Goal: Task Accomplishment & Management: Complete application form

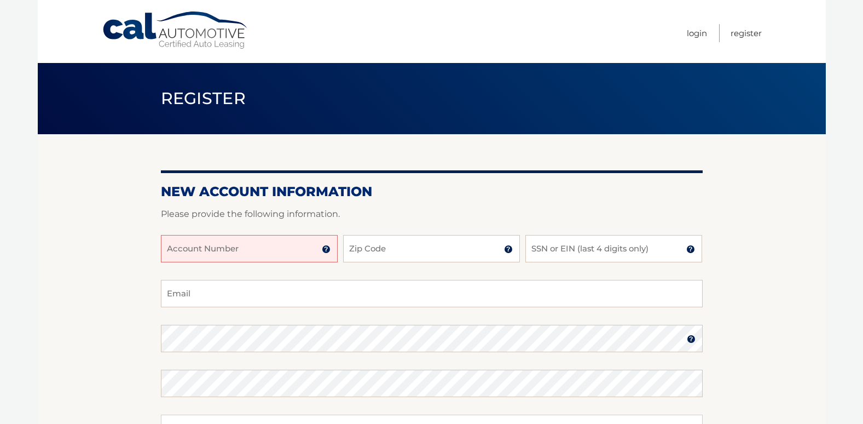
click at [183, 251] on input "Account Number" at bounding box center [249, 248] width 177 height 27
click at [326, 249] on img at bounding box center [326, 249] width 9 height 9
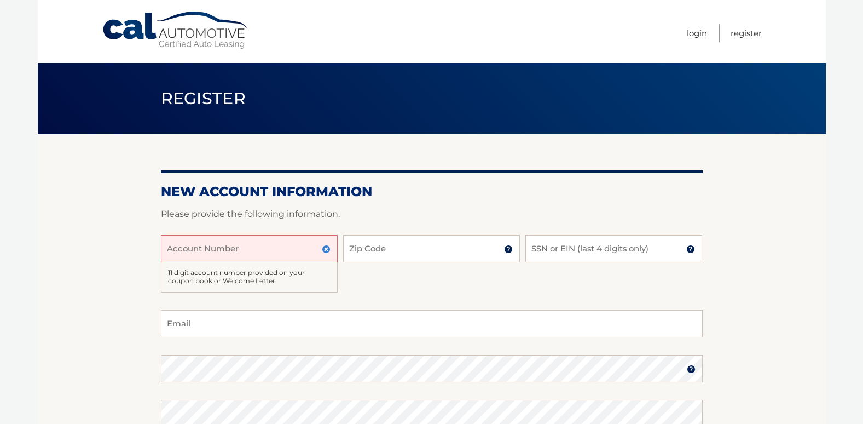
click at [326, 249] on img at bounding box center [326, 249] width 9 height 9
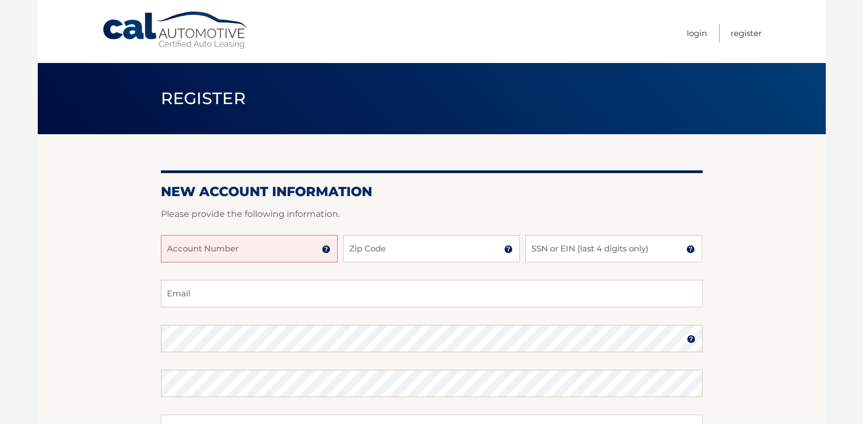
click at [222, 253] on input "Account Number" at bounding box center [249, 248] width 177 height 27
click at [173, 253] on input "4455990830" at bounding box center [249, 248] width 177 height 27
type input "44455990830"
click at [413, 253] on input "Zip Code" at bounding box center [431, 248] width 177 height 27
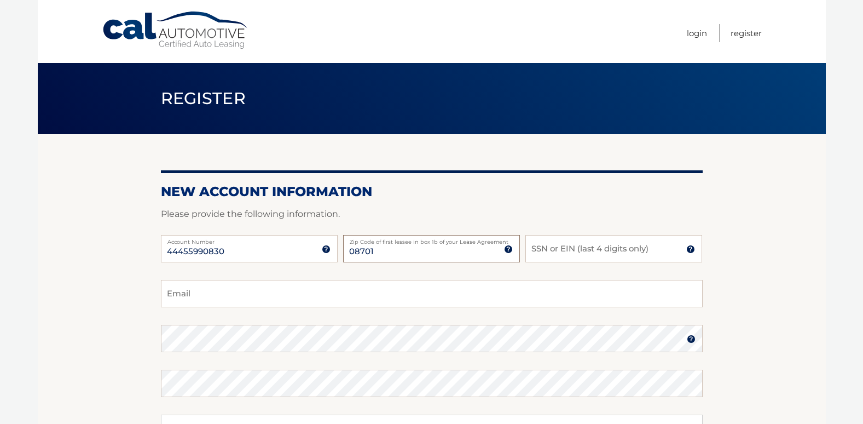
type input "08701"
click at [507, 247] on img at bounding box center [508, 249] width 9 height 9
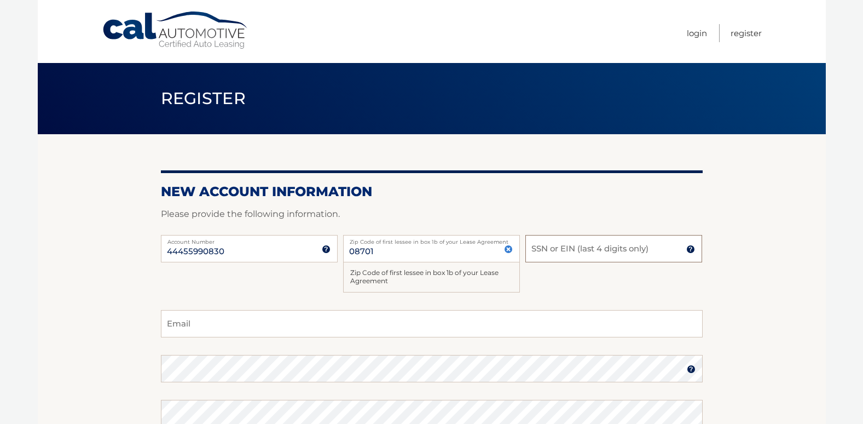
click at [554, 251] on input "SSN or EIN (last 4 digits only)" at bounding box center [614, 248] width 177 height 27
click at [567, 292] on div "44455990830 Account Number 11 digit account number provided on your coupon book…" at bounding box center [432, 272] width 542 height 75
click at [464, 198] on h2 "New Account Information" at bounding box center [432, 191] width 542 height 16
click at [566, 249] on input "SSN or EIN (last 4 digits only)" at bounding box center [614, 248] width 177 height 27
type input "0"
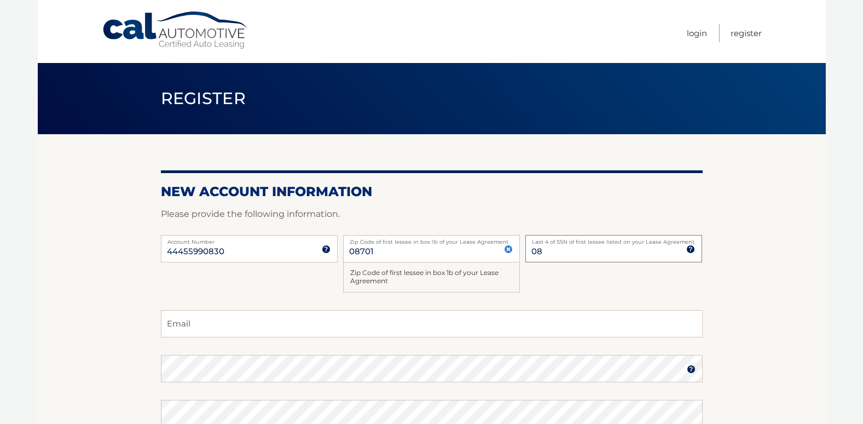
type input "0"
type input "1604"
click at [185, 325] on input "Email" at bounding box center [432, 323] width 542 height 27
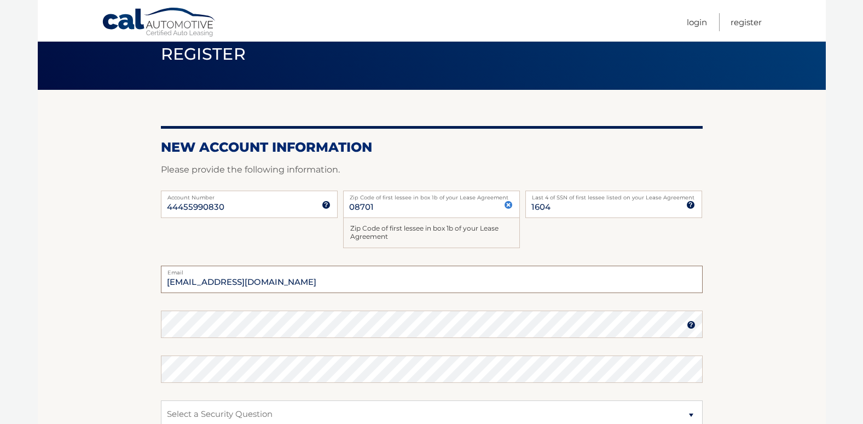
scroll to position [109, 0]
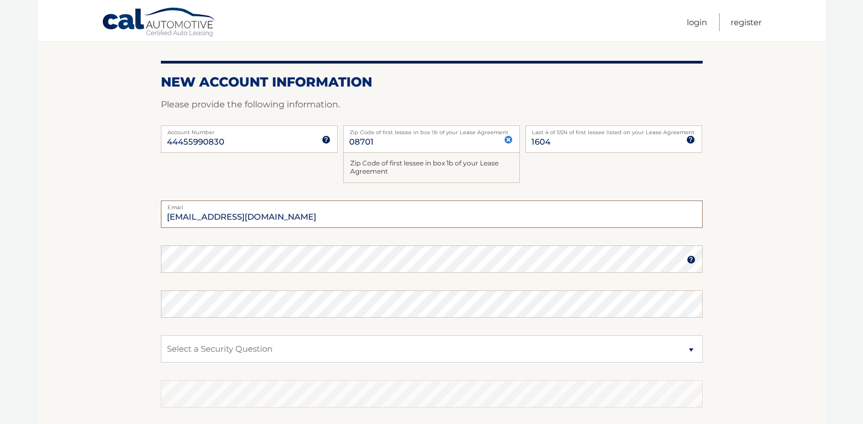
type input "[EMAIL_ADDRESS][DOMAIN_NAME]"
click at [693, 260] on img at bounding box center [691, 259] width 9 height 9
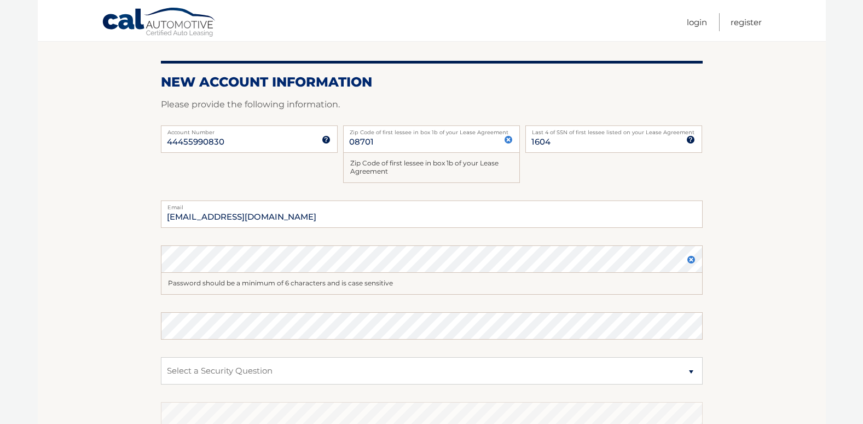
click at [203, 287] on div "Password should be a minimum of 6 characters and is case sensitive" at bounding box center [432, 284] width 542 height 22
click at [219, 288] on div "Password should be a minimum of 6 characters and is case sensitive" at bounding box center [432, 284] width 542 height 22
click at [695, 258] on img at bounding box center [691, 259] width 9 height 9
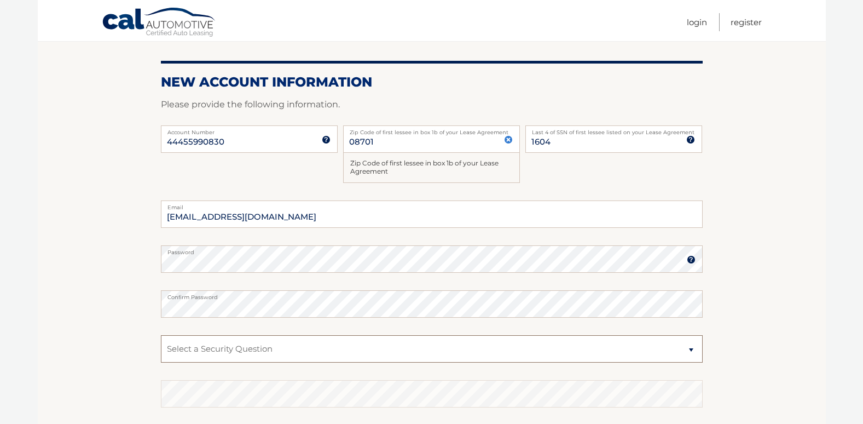
click at [694, 350] on select "Select a Security Question What was the name of your elementary school? What is…" at bounding box center [432, 348] width 542 height 27
select select "1"
click at [161, 335] on select "Select a Security Question What was the name of your elementary school? What is…" at bounding box center [432, 348] width 542 height 27
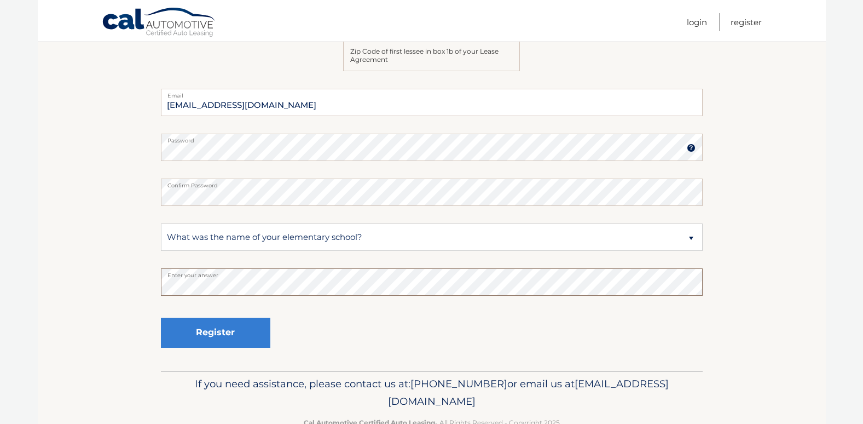
scroll to position [251, 0]
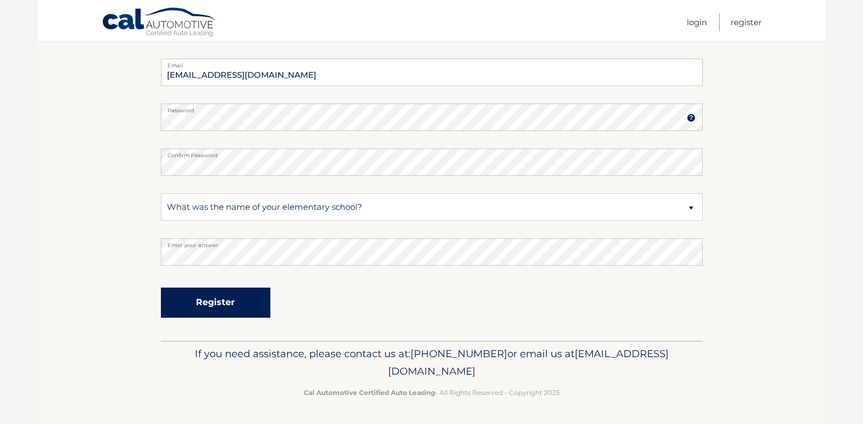
click at [209, 303] on button "Register" at bounding box center [215, 302] width 109 height 30
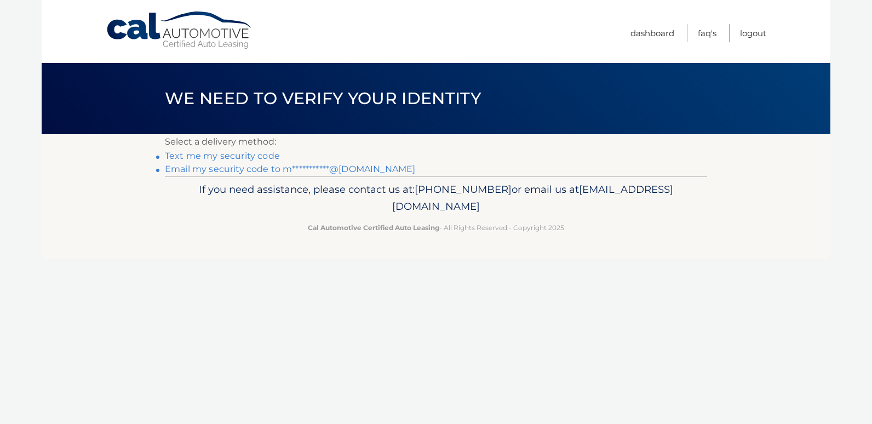
click at [264, 153] on link "Text me my security code" at bounding box center [222, 156] width 115 height 10
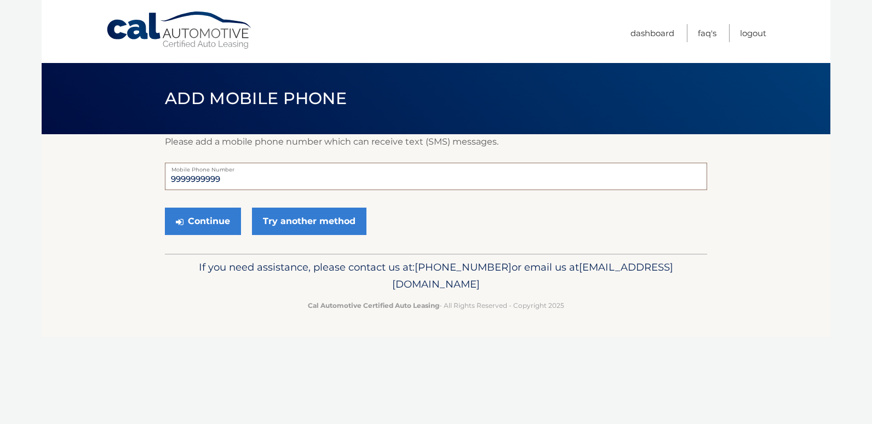
click at [230, 177] on input "9999999999" at bounding box center [436, 176] width 542 height 27
type input "9"
type input "9173591543"
click at [206, 222] on button "Continue" at bounding box center [203, 220] width 76 height 27
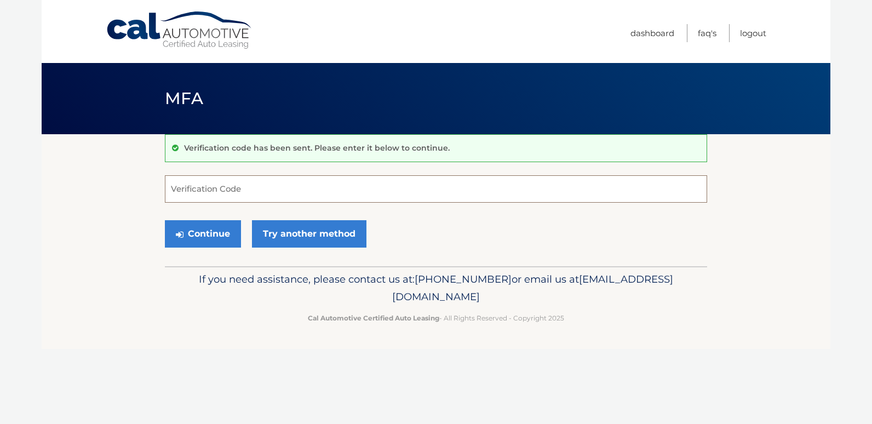
click at [222, 189] on input "Verification Code" at bounding box center [436, 188] width 542 height 27
type input "546962"
click at [185, 229] on button "Continue" at bounding box center [203, 233] width 76 height 27
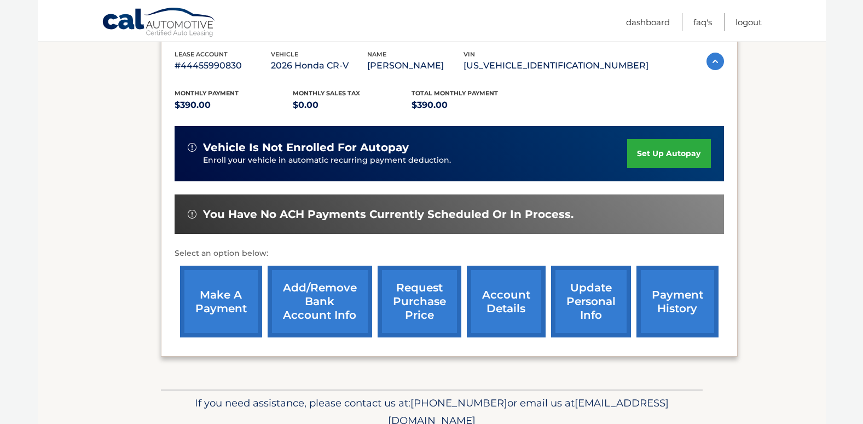
scroll to position [219, 0]
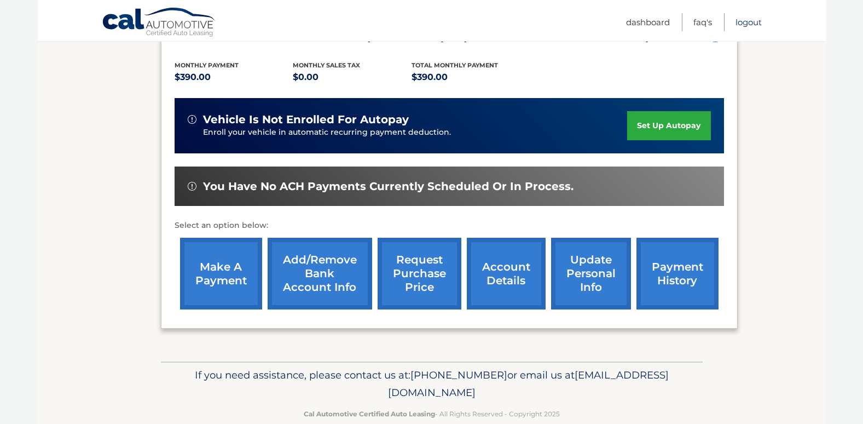
click at [748, 20] on link "Logout" at bounding box center [749, 22] width 26 height 18
